Goal: Task Accomplishment & Management: Complete application form

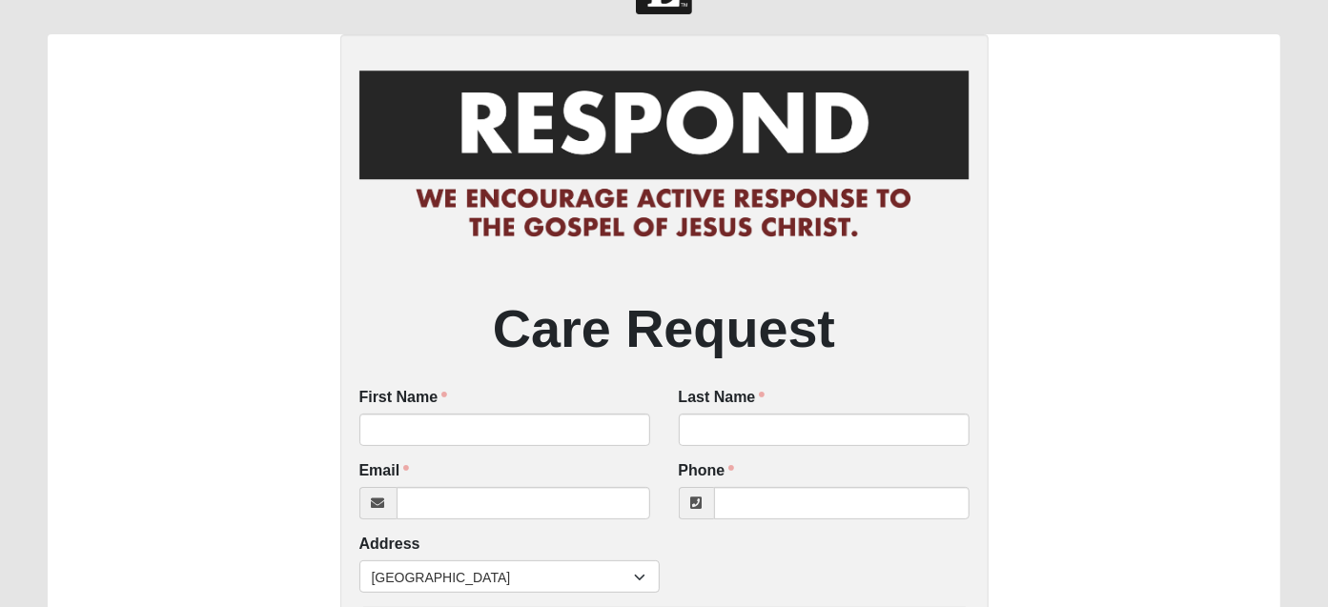
scroll to position [127, 0]
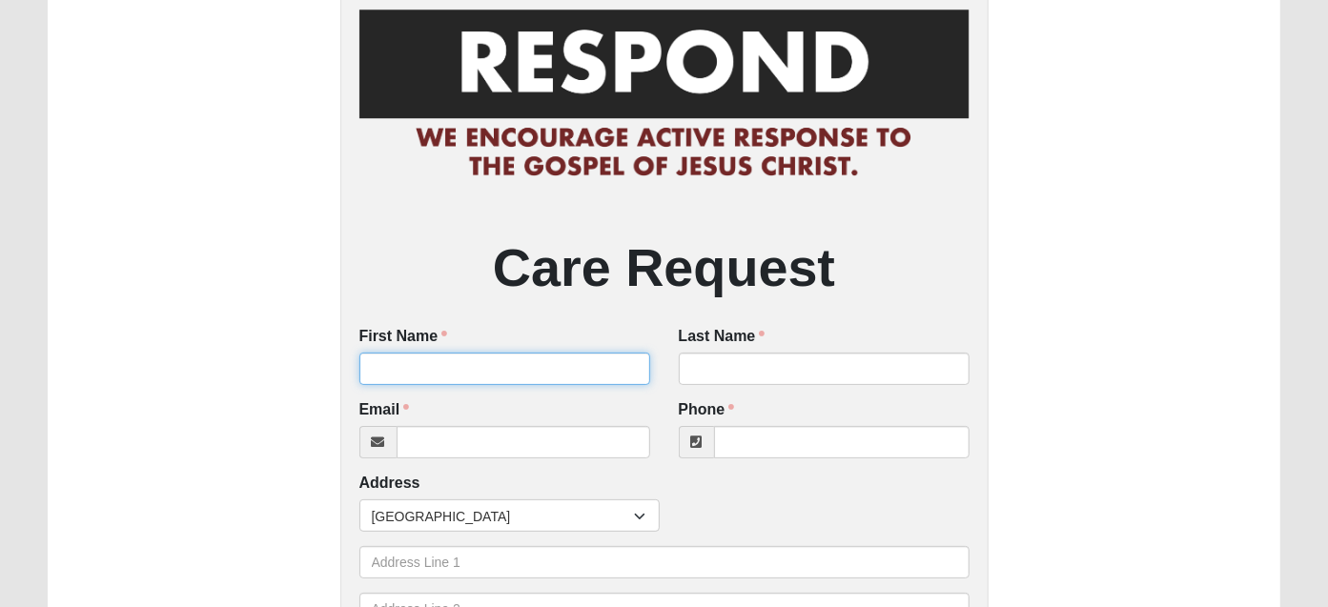
click at [465, 374] on input "First Name" at bounding box center [504, 369] width 291 height 32
type input "[PERSON_NAME]"
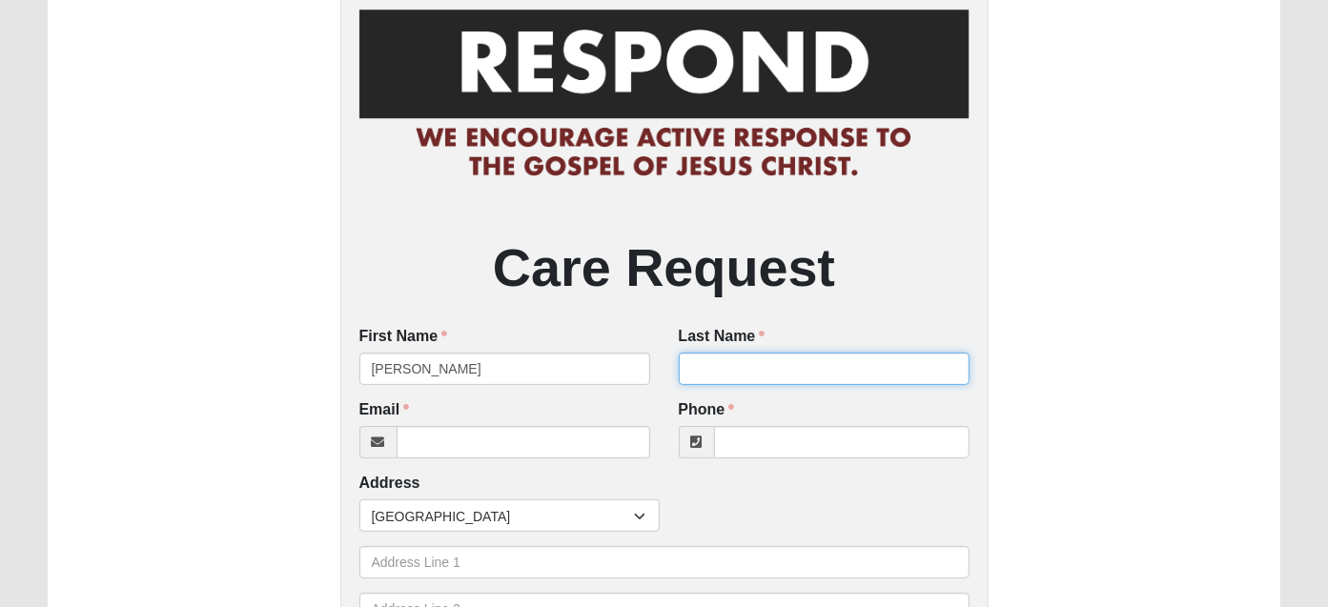
type input "[PERSON_NAME]"
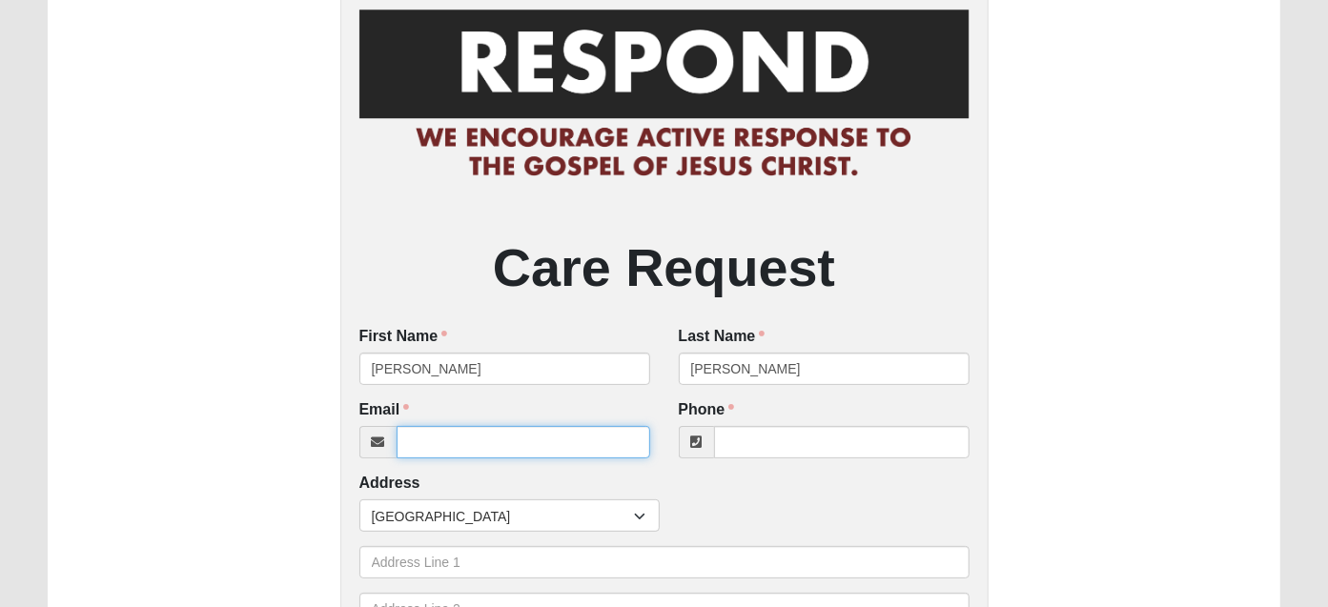
type input "[EMAIL_ADDRESS][DOMAIN_NAME]"
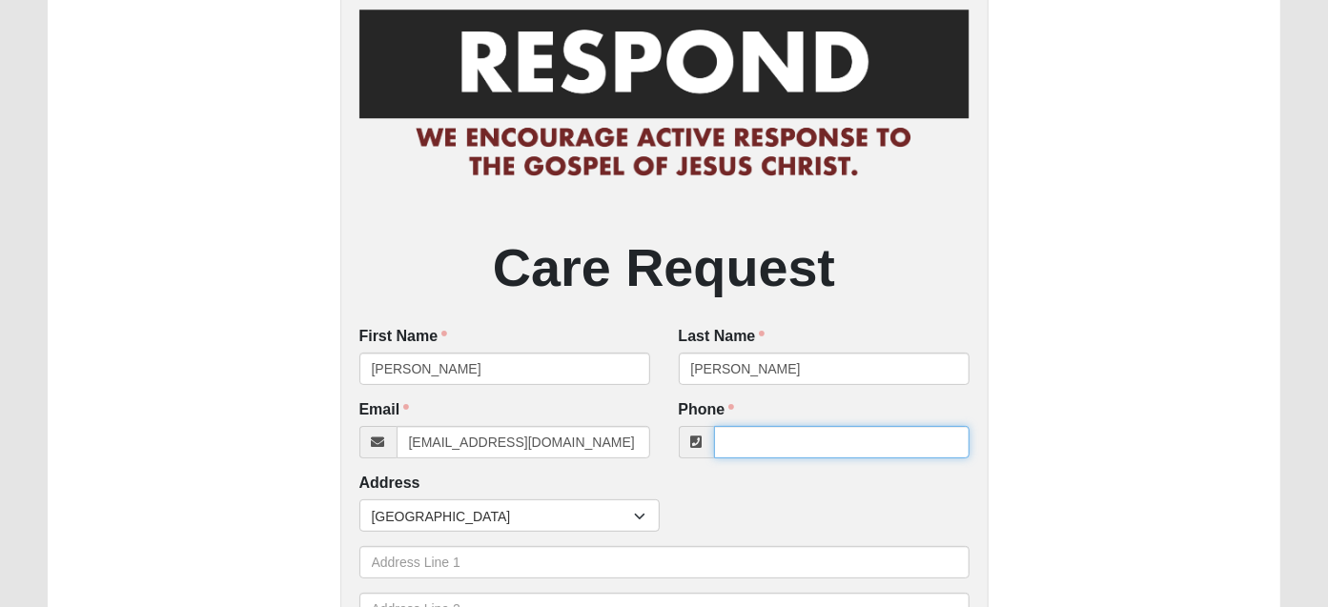
type input "9046166301"
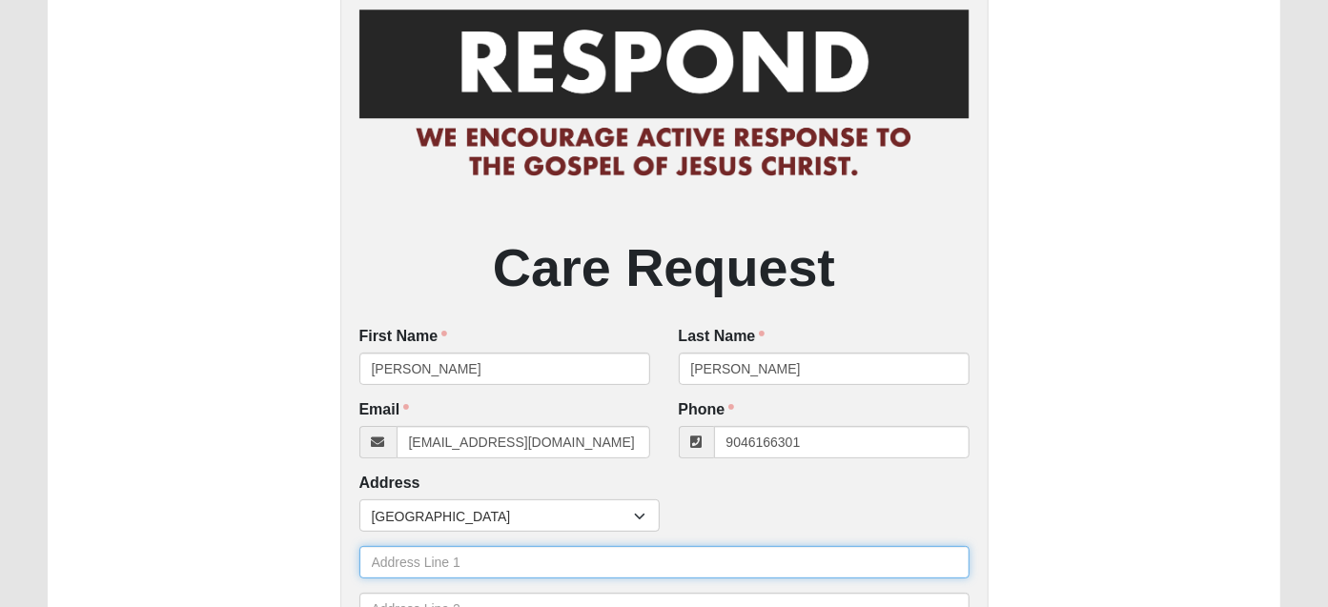
type input "[STREET_ADDRESS][PERSON_NAME]"
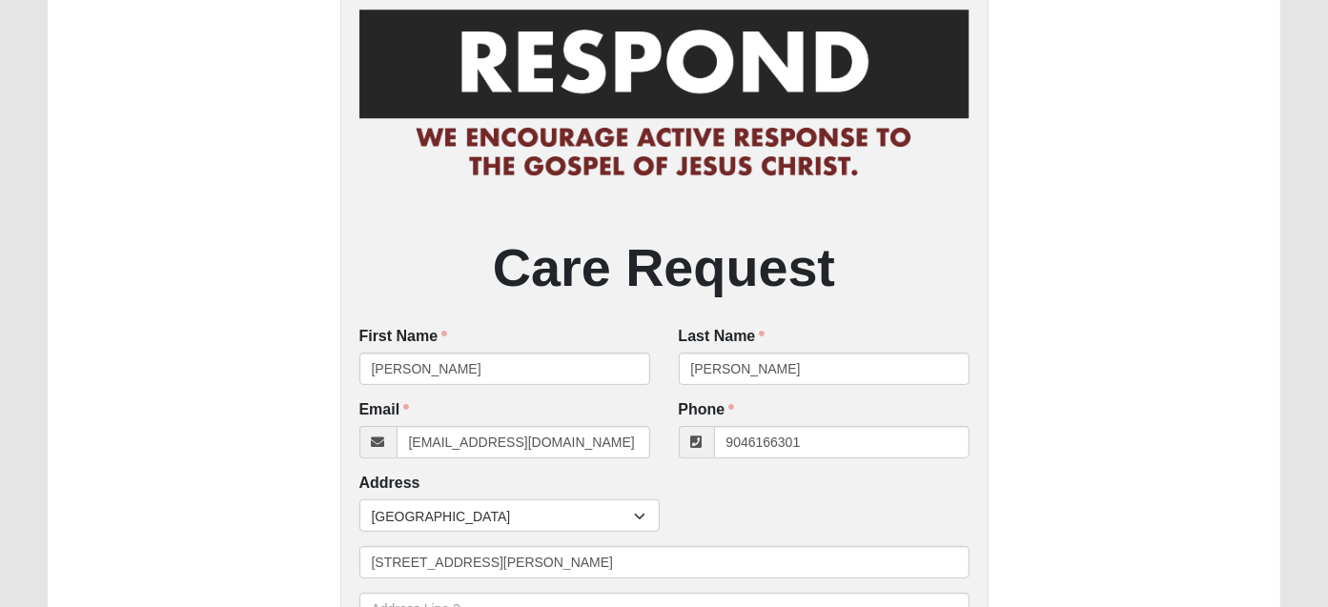
type input "[GEOGRAPHIC_DATA]"
type input "32216"
drag, startPoint x: 824, startPoint y: 443, endPoint x: 760, endPoint y: 442, distance: 63.9
click at [760, 442] on input "[PHONE_NUMBER]" at bounding box center [841, 442] width 255 height 32
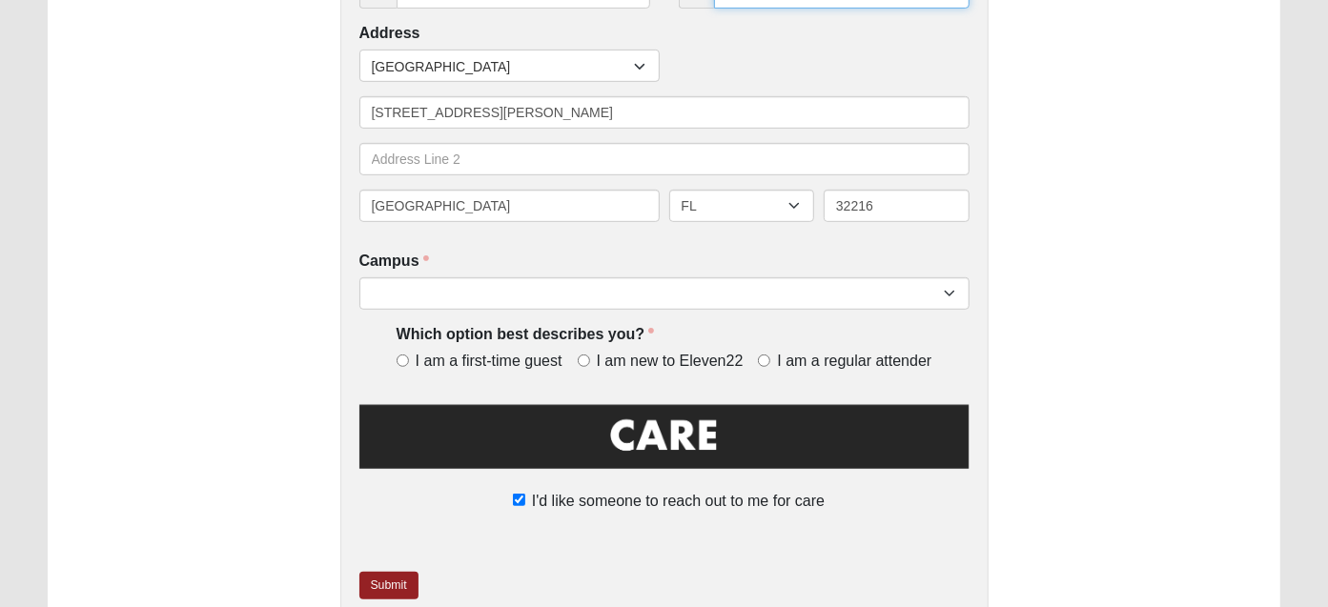
scroll to position [635, 0]
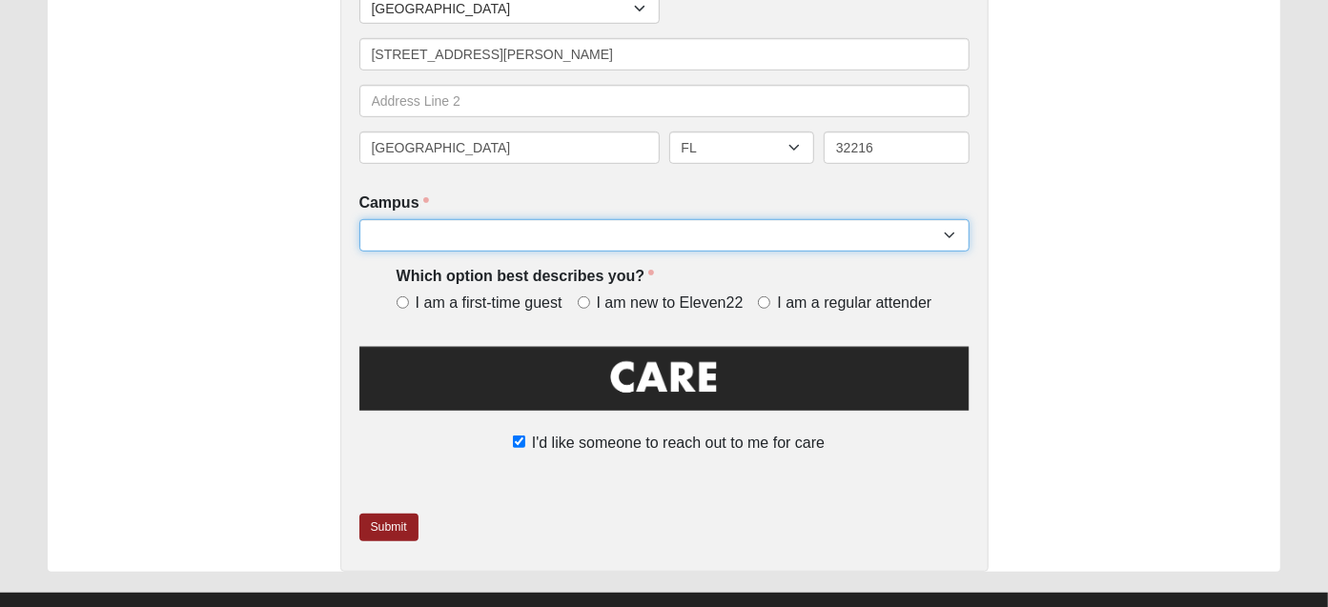
type input "[PHONE_NUMBER]"
click at [724, 236] on select "[GEOGRAPHIC_DATA] [GEOGRAPHIC_DATA] (Coming Soon) Eleven22 Online [PERSON_NAME]…" at bounding box center [664, 235] width 610 height 32
select select "5"
click at [359, 219] on select "[GEOGRAPHIC_DATA] [GEOGRAPHIC_DATA] (Coming Soon) Eleven22 Online [PERSON_NAME]…" at bounding box center [664, 235] width 610 height 32
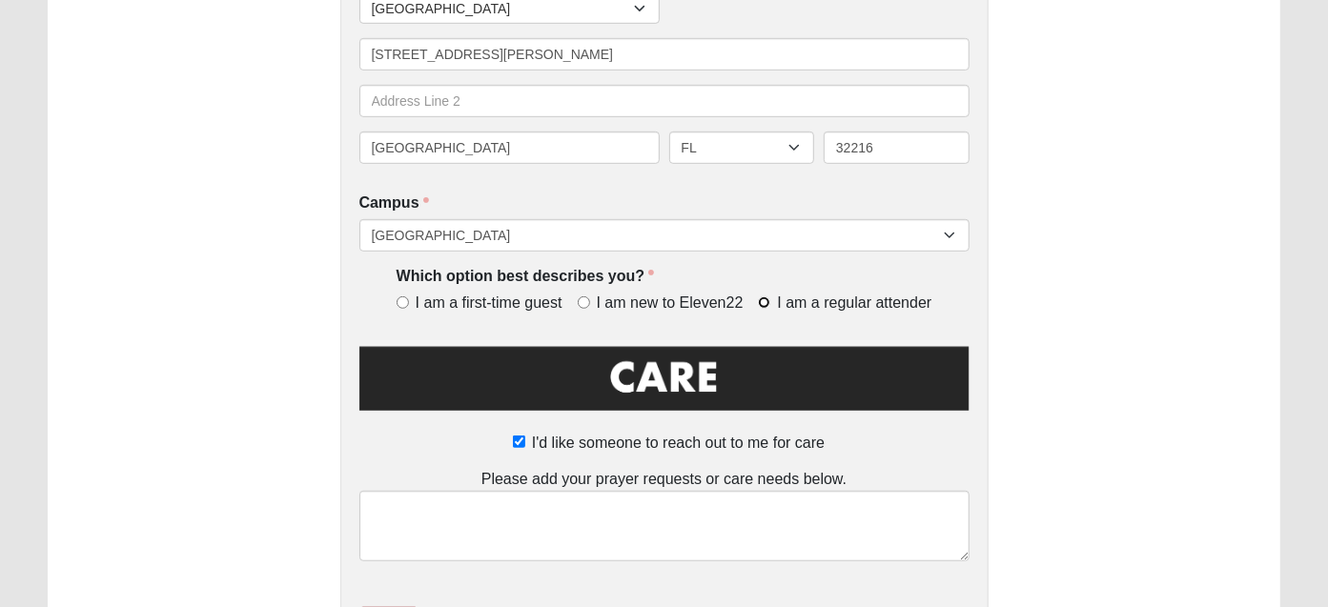
click at [764, 298] on input "I am a regular attender" at bounding box center [764, 302] width 12 height 12
radio input "true"
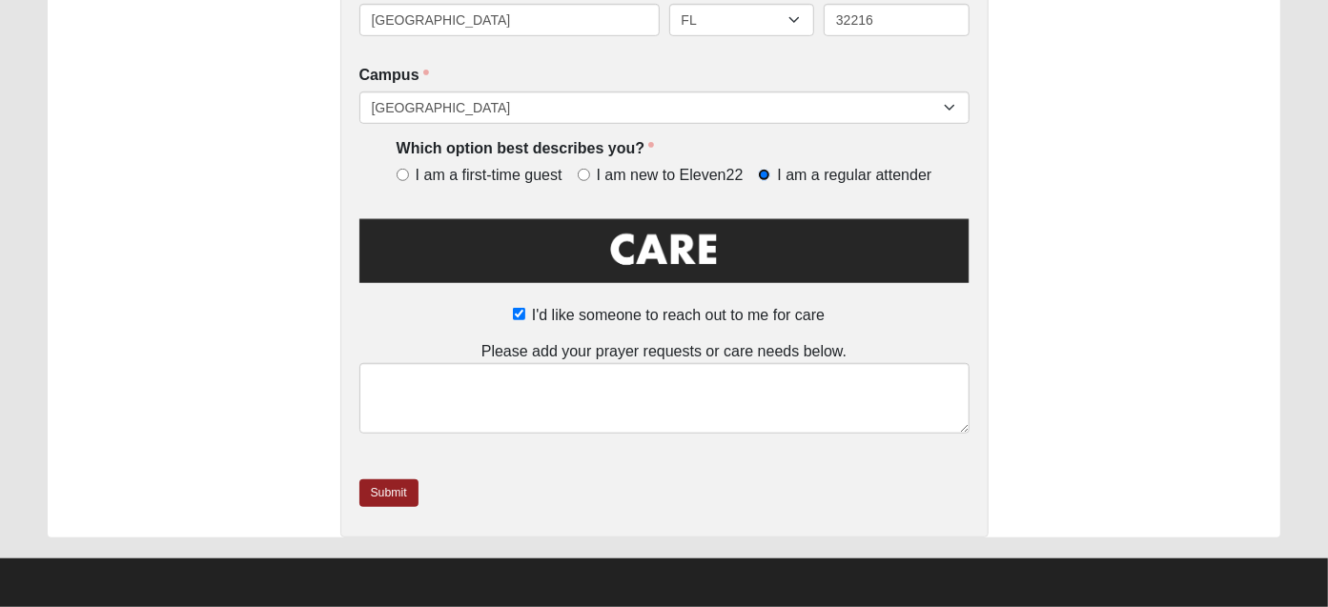
scroll to position [764, 0]
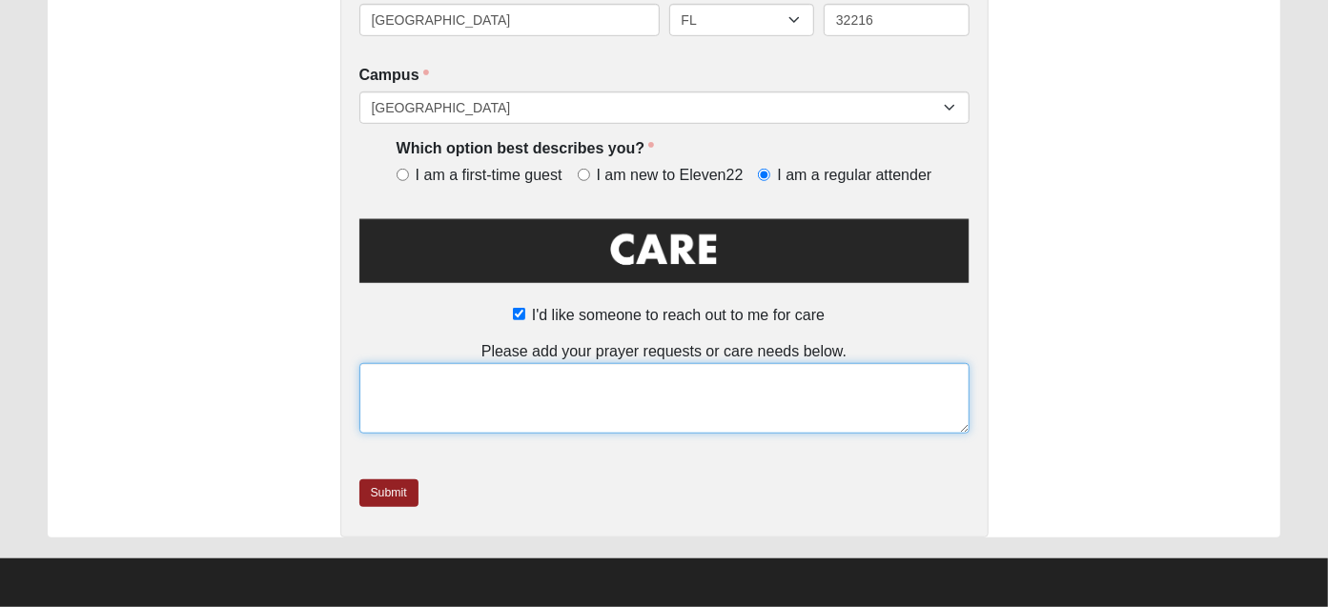
click at [646, 380] on textarea at bounding box center [664, 398] width 610 height 71
click at [922, 372] on textarea "I would like someone who's trauma-informed to contact me, meet with me, and pra…" at bounding box center [664, 398] width 610 height 71
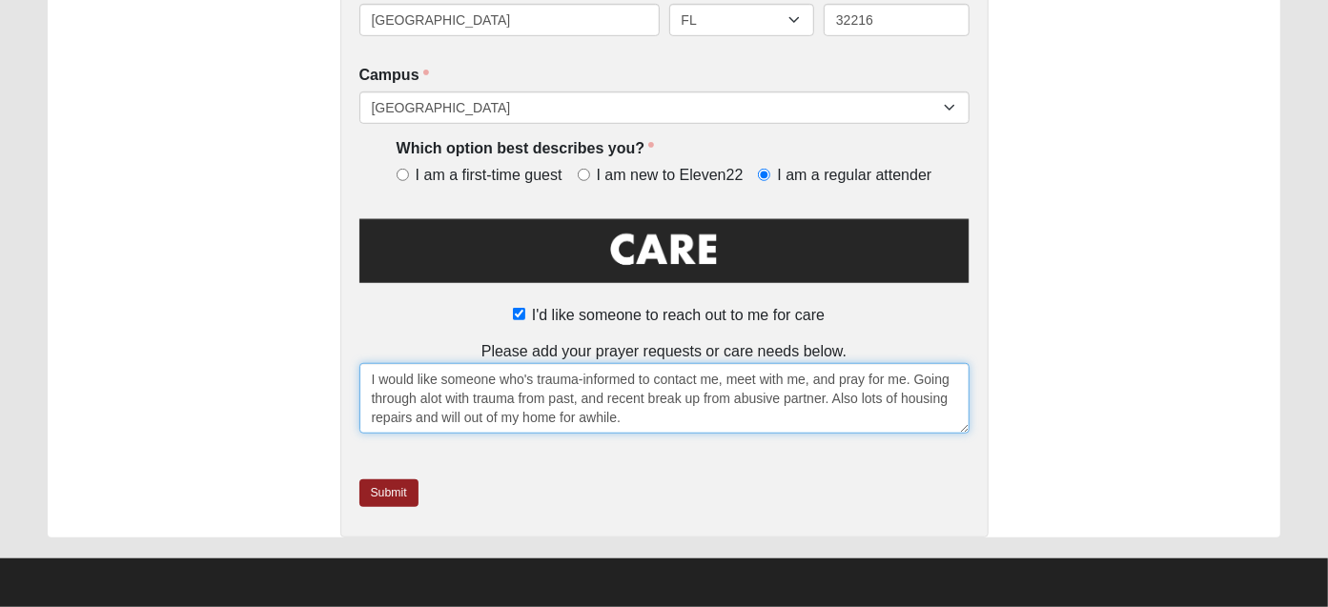
click at [462, 414] on textarea "I would like someone who's trauma-informed to contact me, meet with me, and pra…" at bounding box center [664, 398] width 610 height 71
click at [657, 417] on textarea "I would like someone who's trauma-informed to contact me, meet with me, and pra…" at bounding box center [664, 398] width 610 height 71
type textarea "I would like someone who's trauma-informed to contact me, meet with me, and pra…"
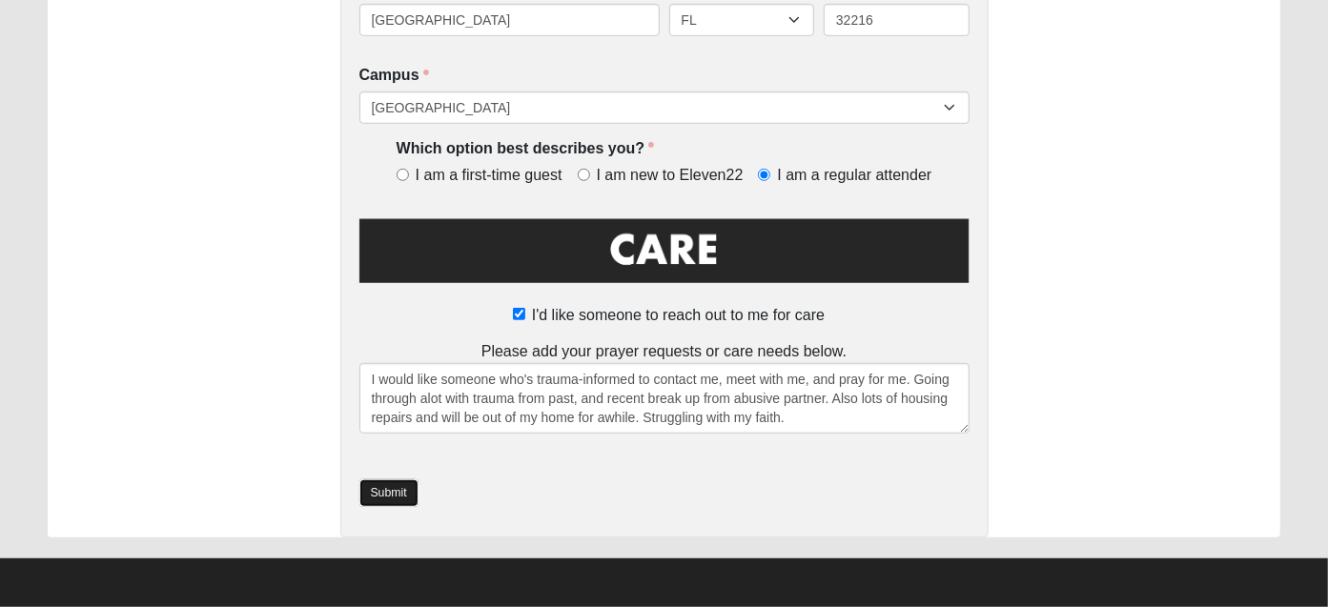
click at [392, 487] on link "Submit" at bounding box center [388, 493] width 59 height 28
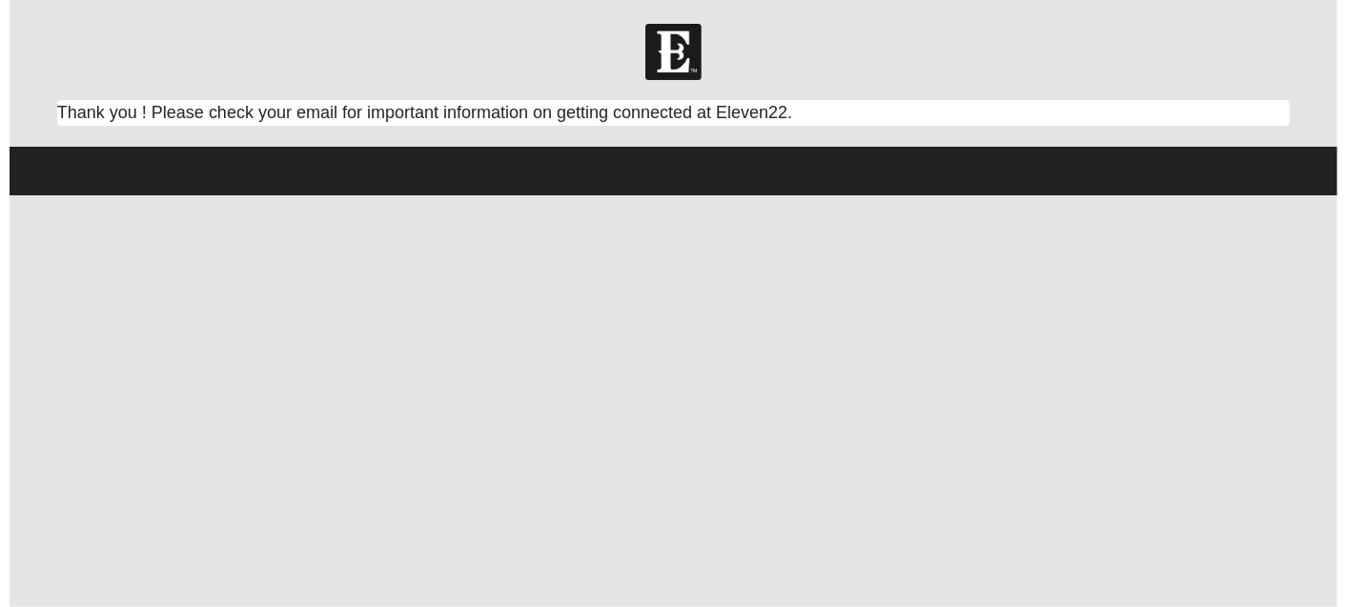
scroll to position [0, 0]
